Goal: Find contact information: Find contact information

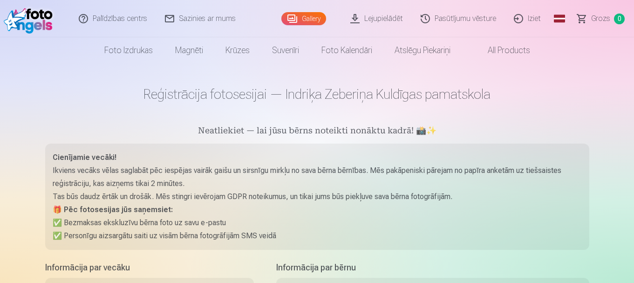
click at [456, 18] on link "Pasūtījumu vēsture" at bounding box center [458, 18] width 93 height 37
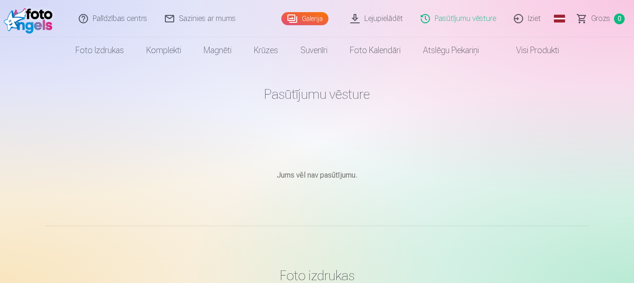
click at [109, 18] on link "Palīdzības centrs" at bounding box center [113, 18] width 86 height 37
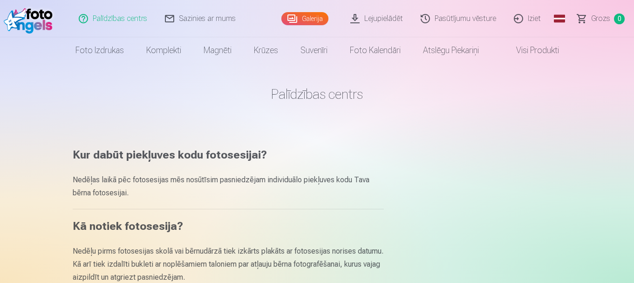
click at [201, 17] on link "Sazinies ar mums" at bounding box center [200, 18] width 88 height 37
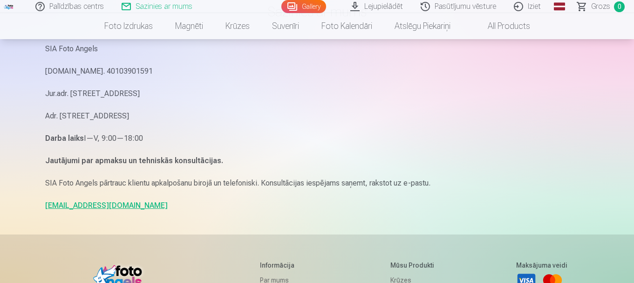
scroll to position [93, 0]
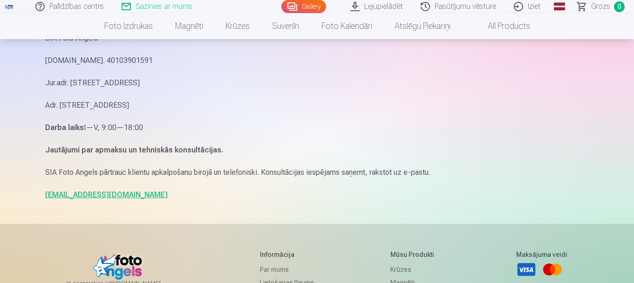
click at [92, 194] on link "info@fotoangels.lv" at bounding box center [106, 194] width 122 height 9
drag, startPoint x: 133, startPoint y: 202, endPoint x: 22, endPoint y: 196, distance: 110.9
click at [21, 195] on div "Palīdzības centrs Sazinies ar mums Gallery Lejupielādēt Pasūtījumu vēsture Izie…" at bounding box center [317, 193] width 634 height 573
copy link "info@fotoangels.lv"
